Goal: Navigation & Orientation: Find specific page/section

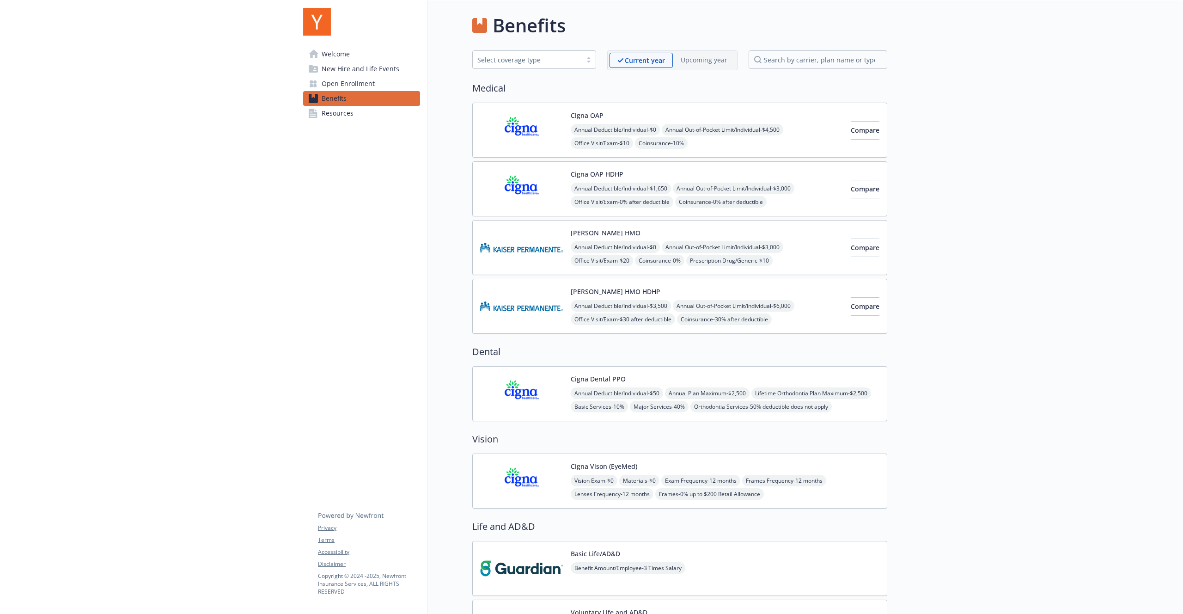
click at [357, 52] on link "Welcome" at bounding box center [361, 54] width 117 height 15
